Goal: Task Accomplishment & Management: Use online tool/utility

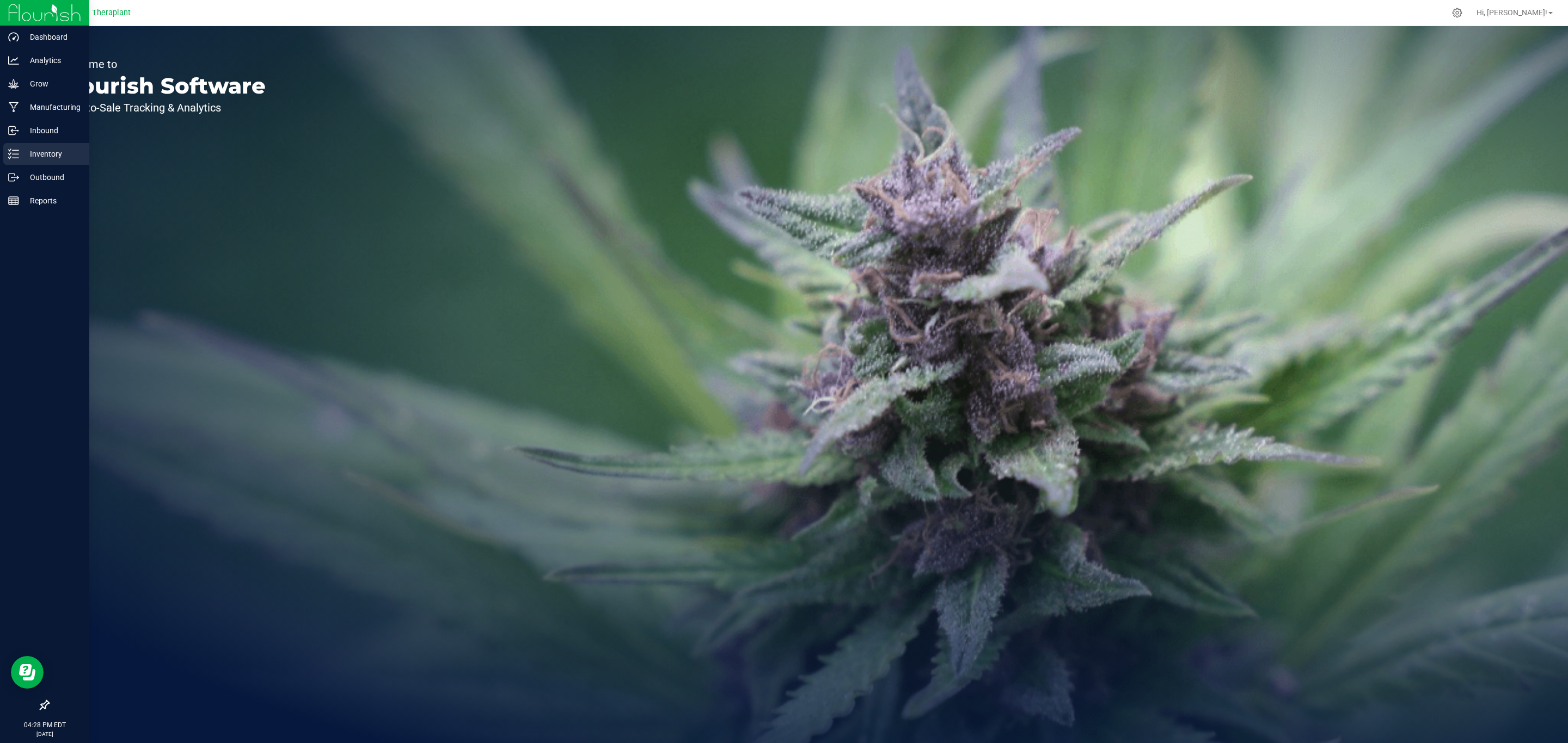
click at [28, 146] on div "Inventory" at bounding box center [46, 153] width 86 height 22
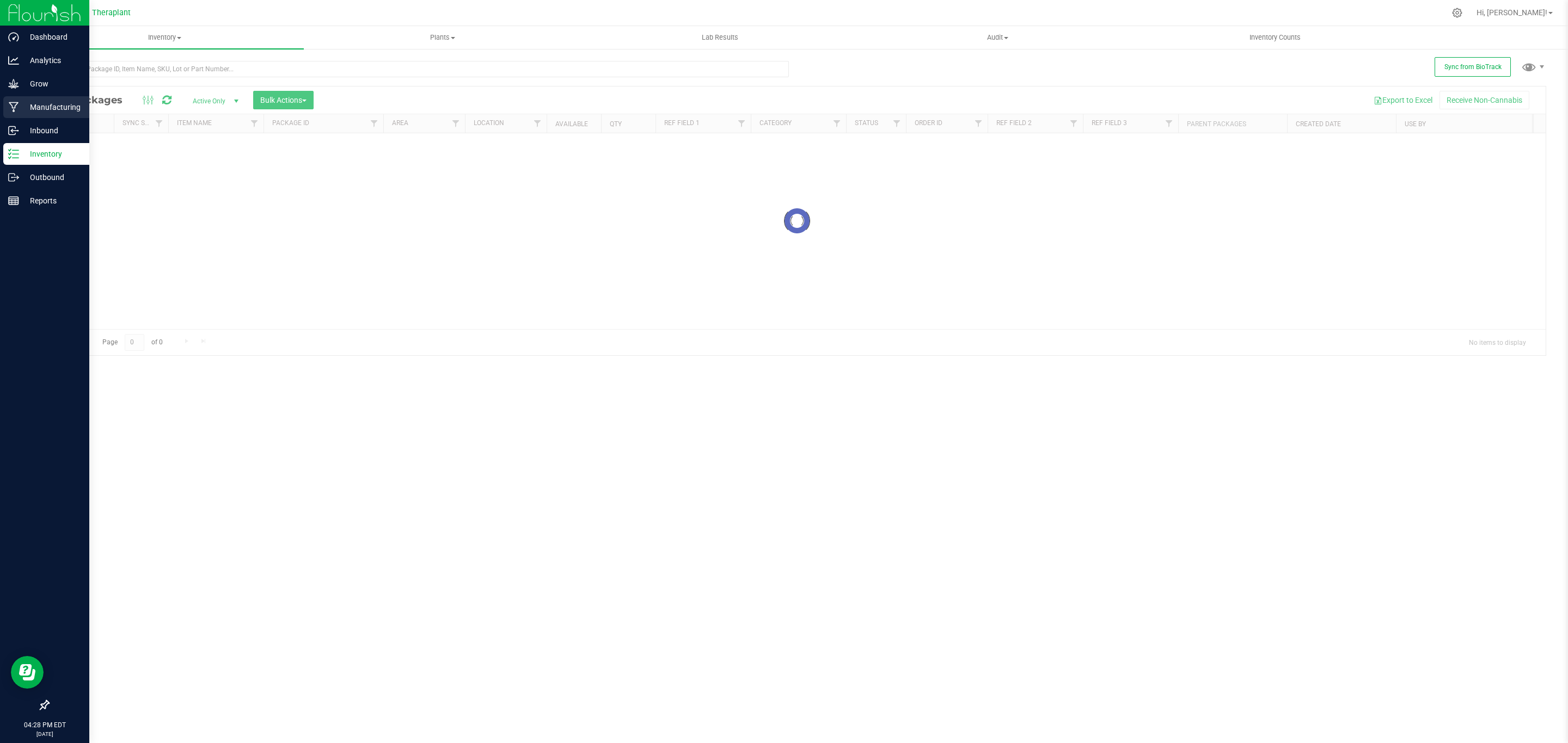
click at [18, 103] on icon at bounding box center [13, 107] width 10 height 11
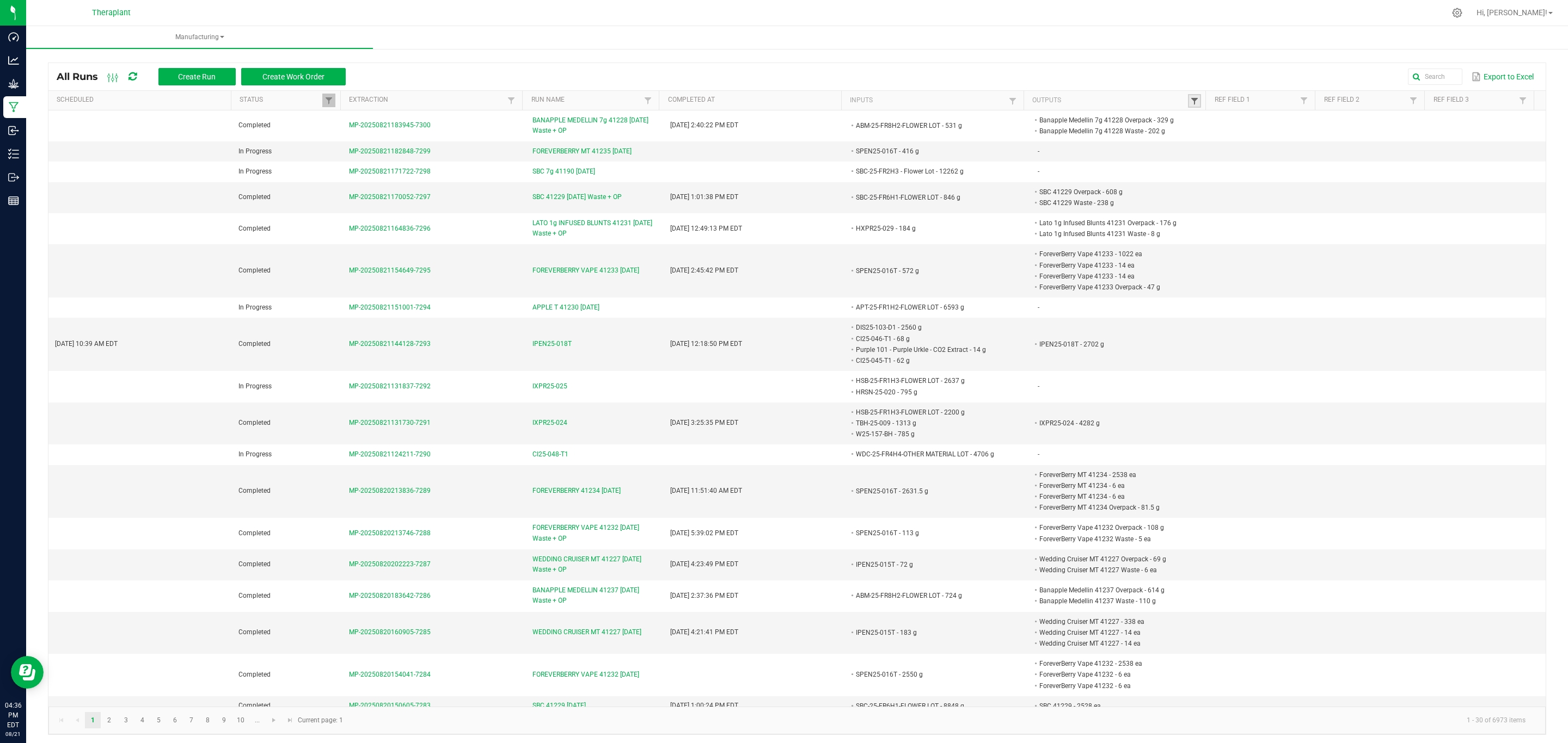
click at [1190, 100] on span at bounding box center [1194, 101] width 9 height 9
click at [1205, 132] on kendo-grid-column-regex-filter at bounding box center [1241, 123] width 112 height 23
click at [1214, 125] on input "text" at bounding box center [1241, 123] width 112 height 16
type input "41150"
click button "Filter" at bounding box center [1270, 151] width 55 height 24
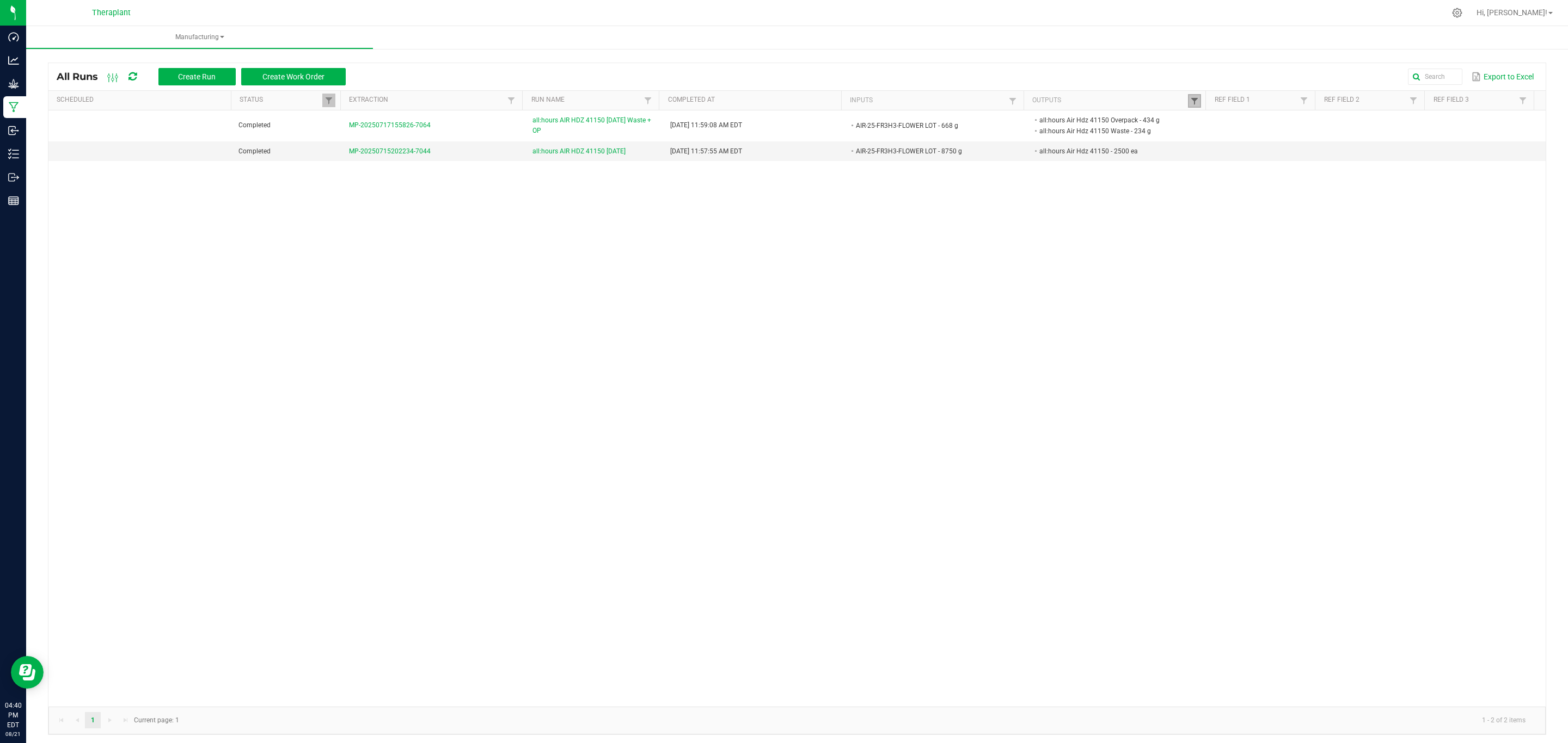
click at [1190, 99] on span at bounding box center [1194, 101] width 9 height 9
click at [1245, 123] on input "41150" at bounding box center [1241, 123] width 112 height 16
type input "41152"
click button "Filter" at bounding box center [1270, 151] width 55 height 24
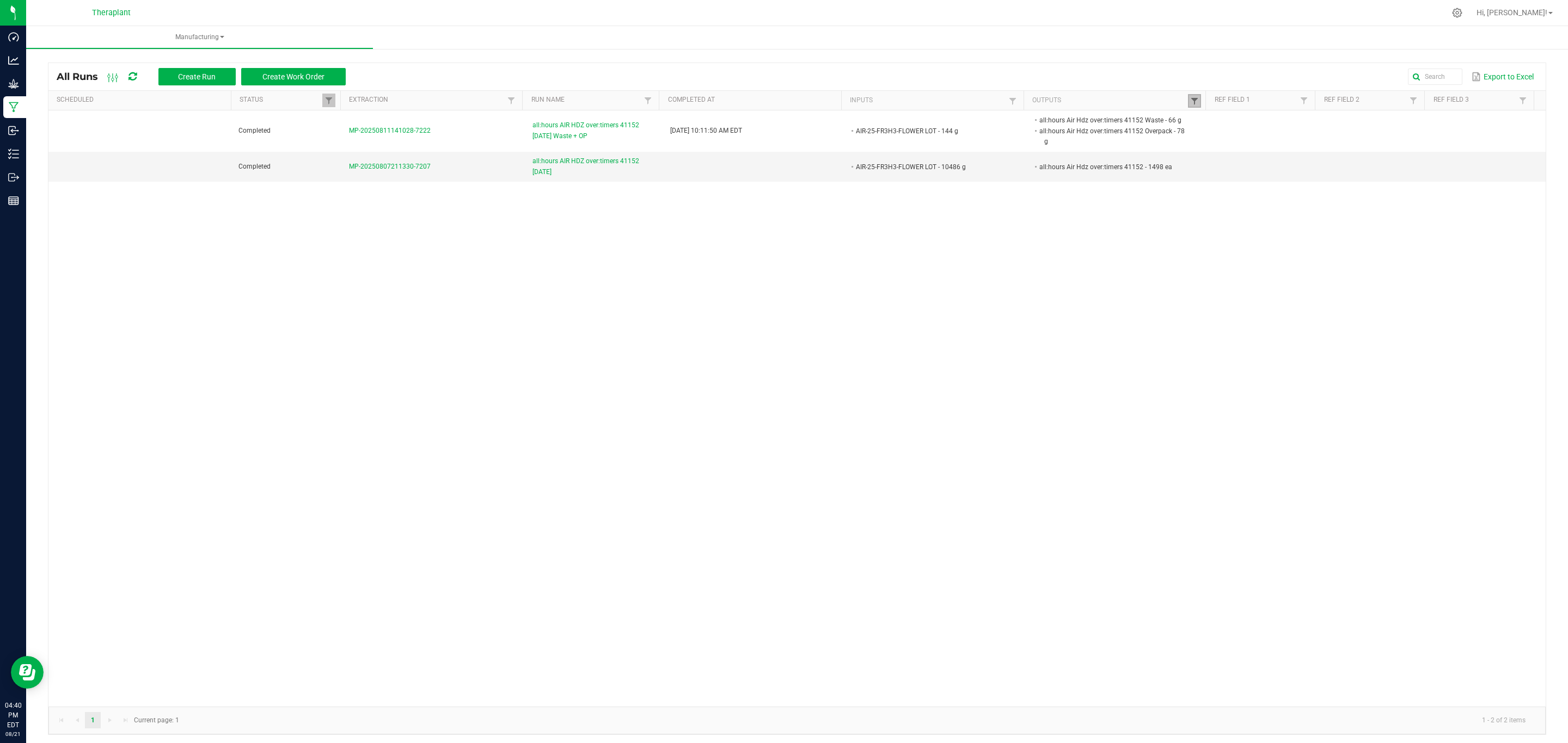
click at [1190, 103] on span at bounding box center [1194, 101] width 9 height 9
click at [1225, 129] on input "41152" at bounding box center [1241, 123] width 112 height 16
type input "41157"
click button "Filter" at bounding box center [1270, 151] width 55 height 24
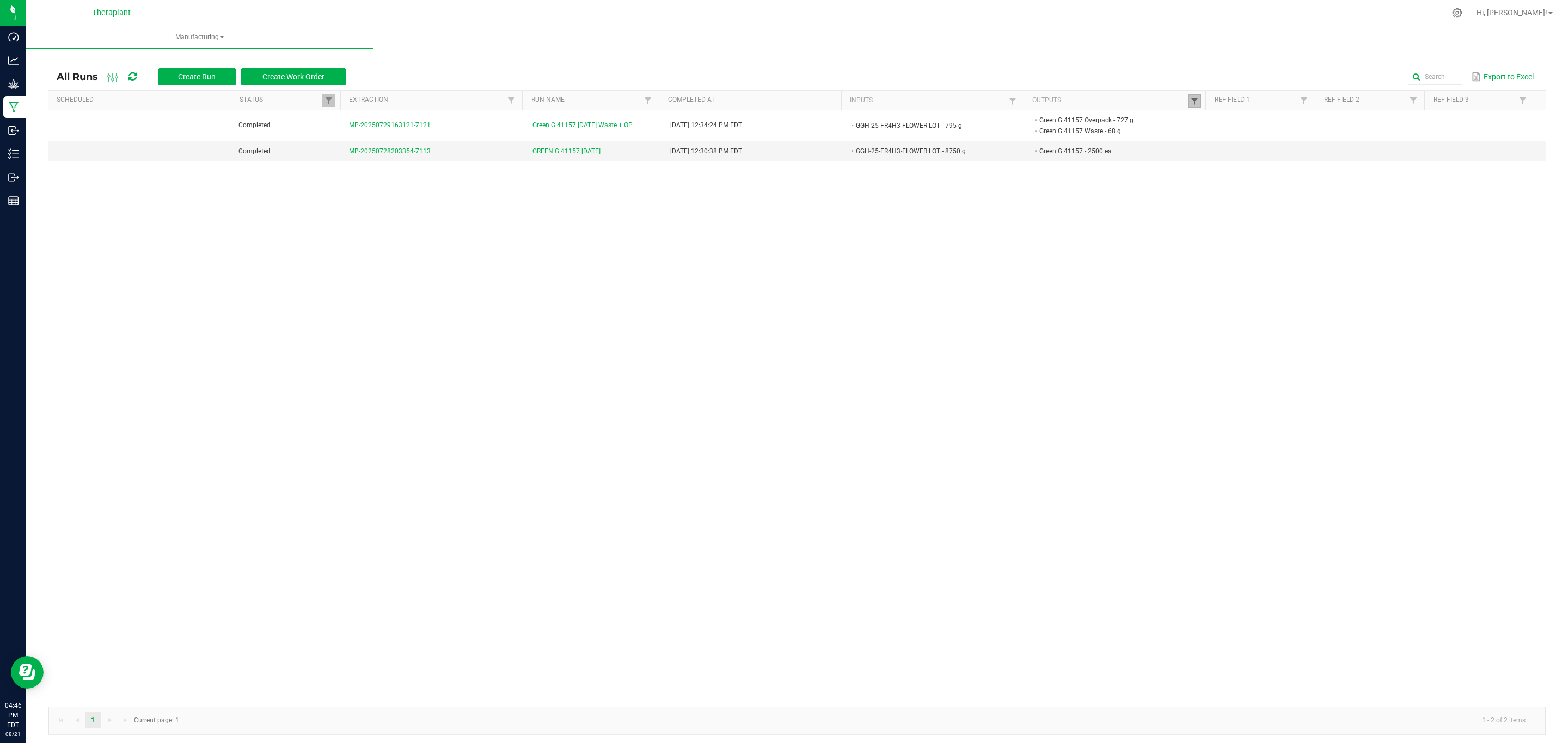
click at [1190, 100] on span at bounding box center [1194, 101] width 9 height 9
click at [1212, 118] on input "41157" at bounding box center [1241, 123] width 112 height 16
type input "41168"
click button "Filter" at bounding box center [1270, 151] width 55 height 24
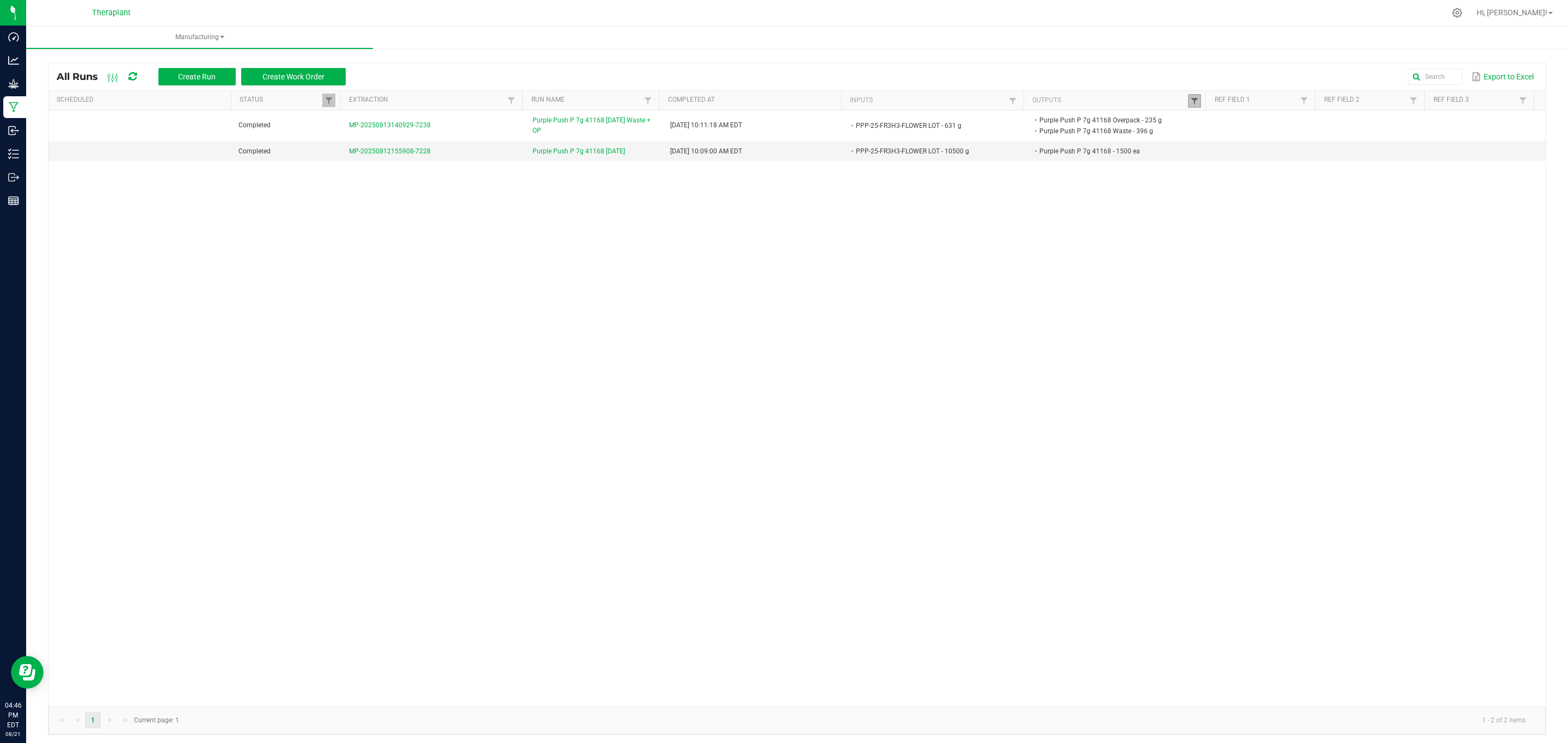
click at [1190, 104] on span at bounding box center [1194, 101] width 9 height 9
click at [1233, 123] on input "41168" at bounding box center [1241, 123] width 112 height 16
type input "41156"
click button "Filter" at bounding box center [1270, 151] width 55 height 24
click at [1188, 95] on link at bounding box center [1195, 101] width 13 height 13
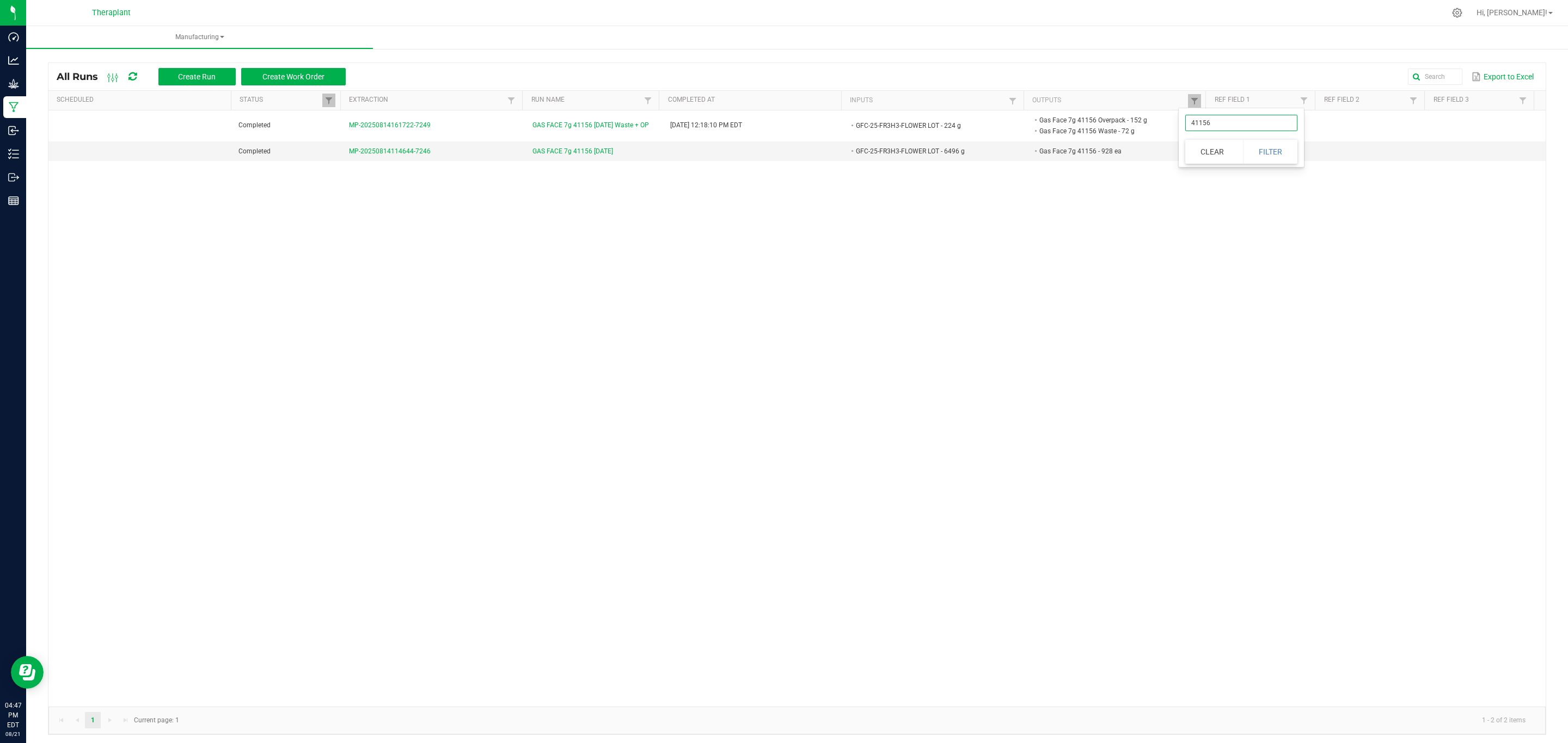
click at [1259, 127] on input "41156" at bounding box center [1241, 123] width 112 height 16
type input "41158"
click button "Filter" at bounding box center [1270, 151] width 55 height 24
click at [1190, 104] on span at bounding box center [1194, 101] width 9 height 9
click at [1240, 128] on input "41158" at bounding box center [1241, 123] width 112 height 16
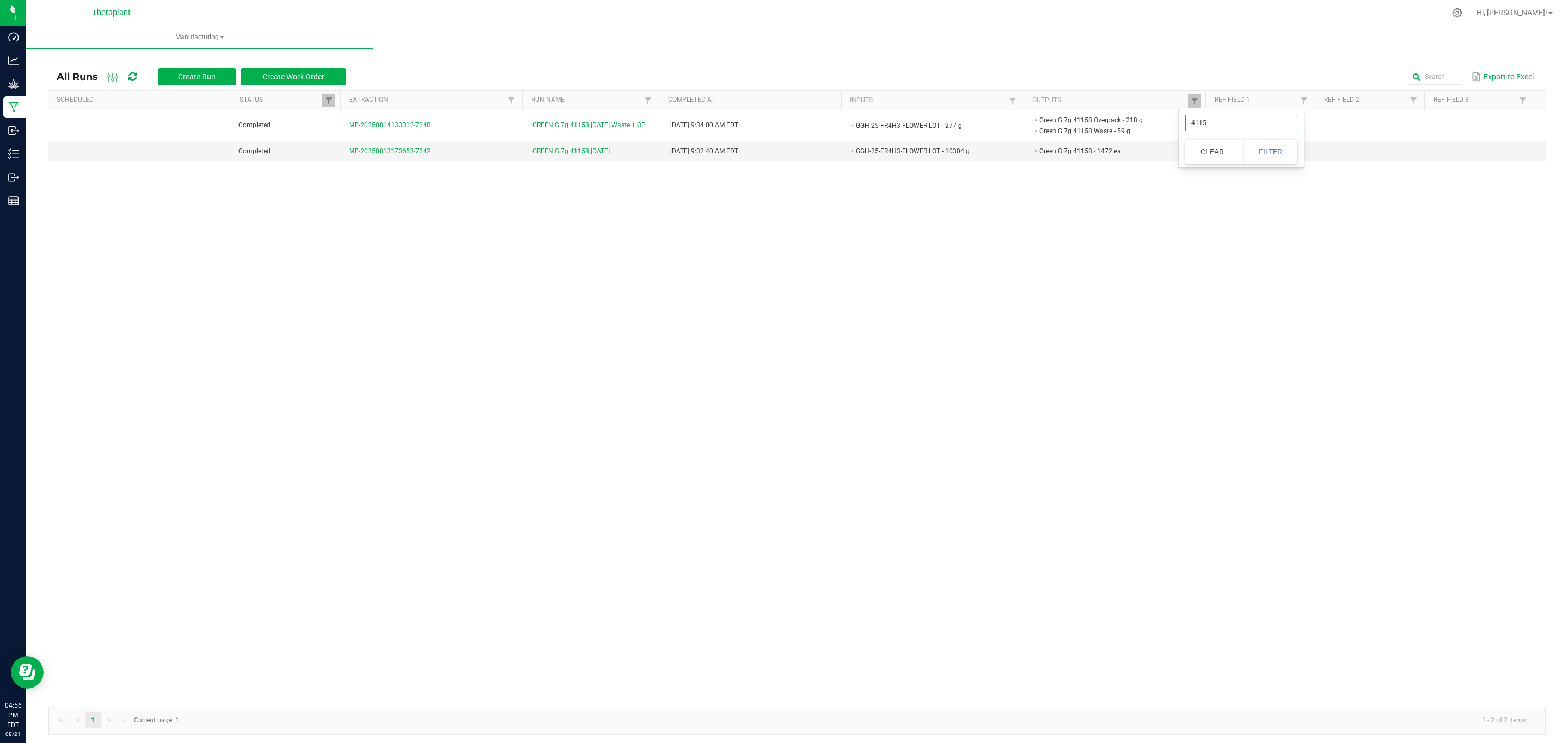
type input "41150"
click button "Filter" at bounding box center [1270, 151] width 55 height 24
